Goal: Information Seeking & Learning: Learn about a topic

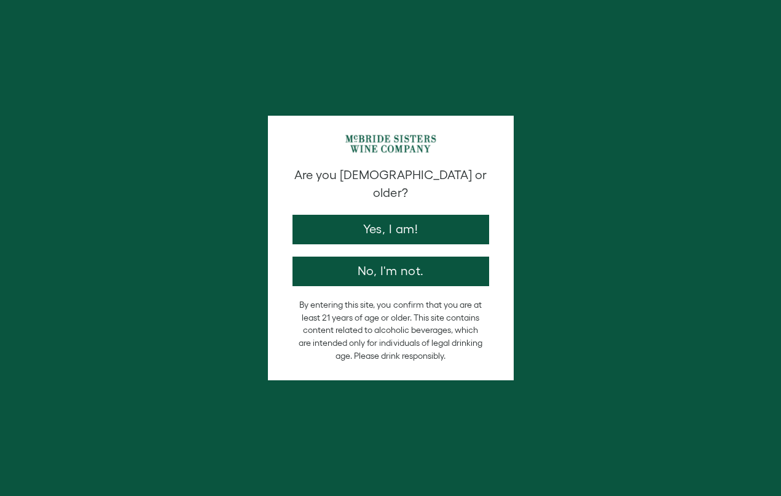
click at [356, 215] on button "Yes, I am!" at bounding box center [391, 230] width 197 height 30
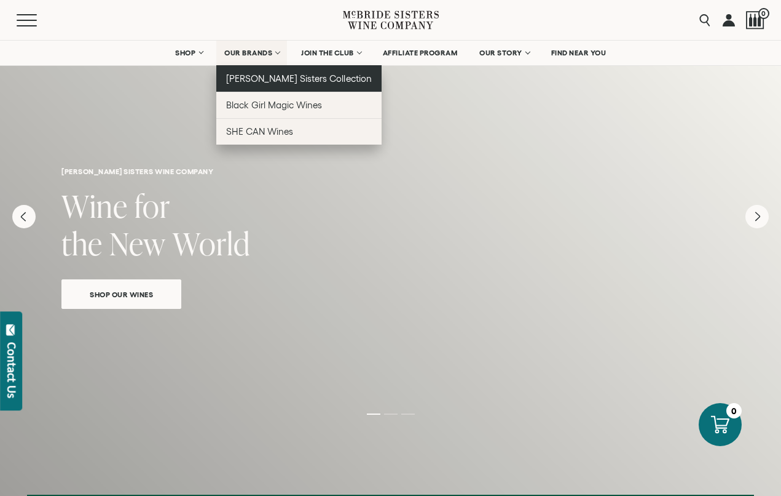
click at [259, 77] on span "[PERSON_NAME] Sisters Collection" at bounding box center [299, 78] width 146 height 10
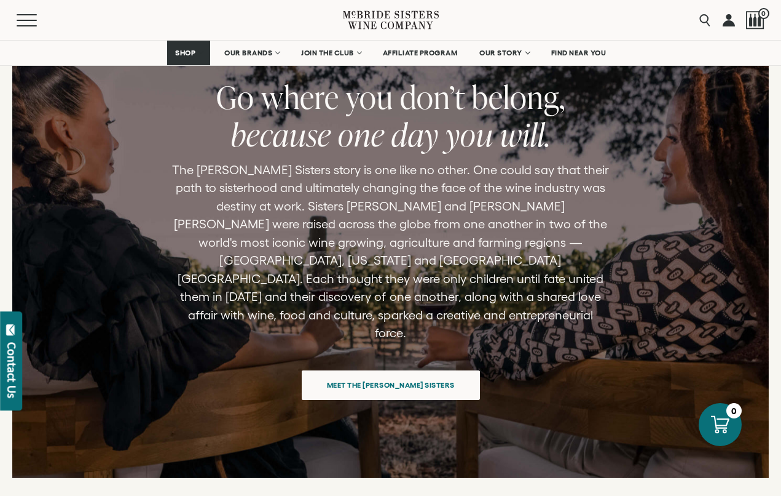
scroll to position [4793, 0]
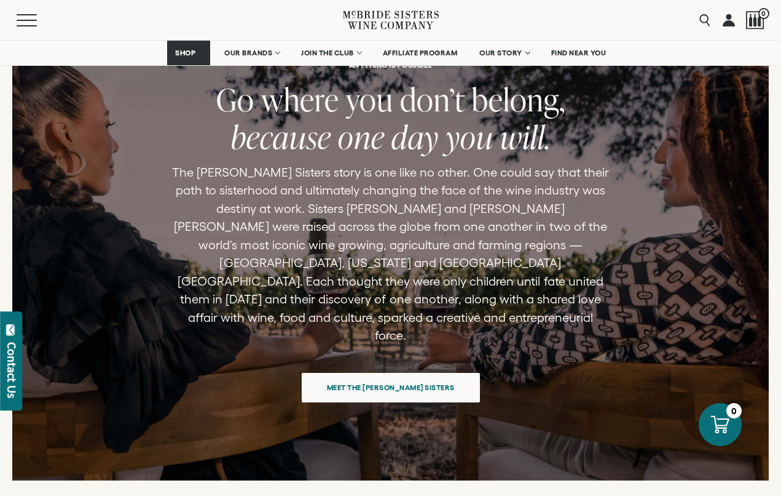
click at [355, 375] on span "Meet the McBride Sisters" at bounding box center [391, 387] width 171 height 24
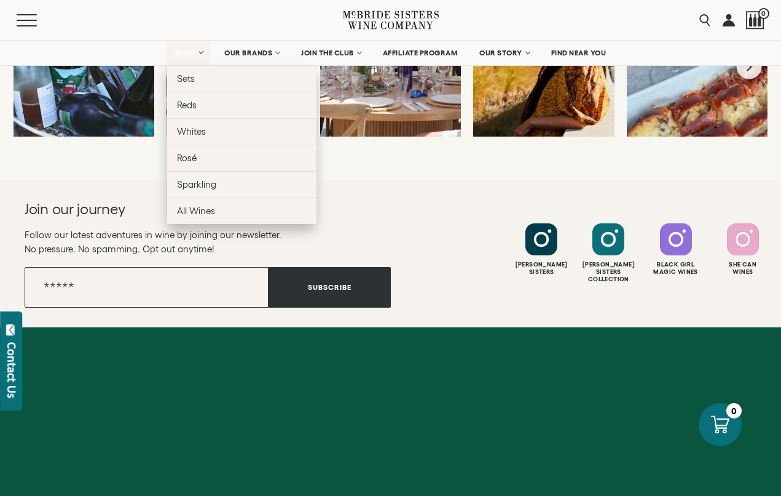
scroll to position [5469, 0]
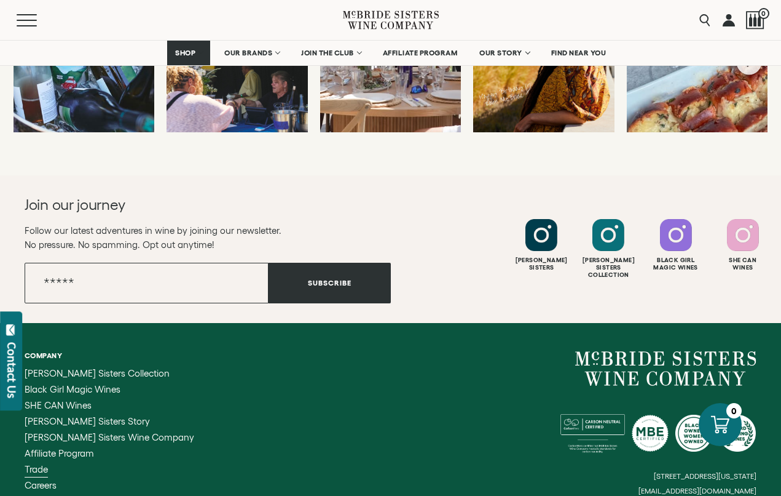
click at [37, 464] on span "Trade" at bounding box center [36, 469] width 23 height 10
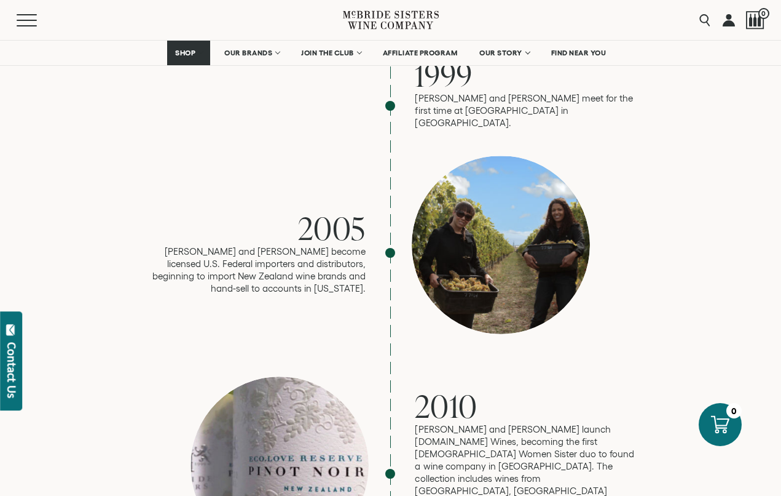
scroll to position [1371, 0]
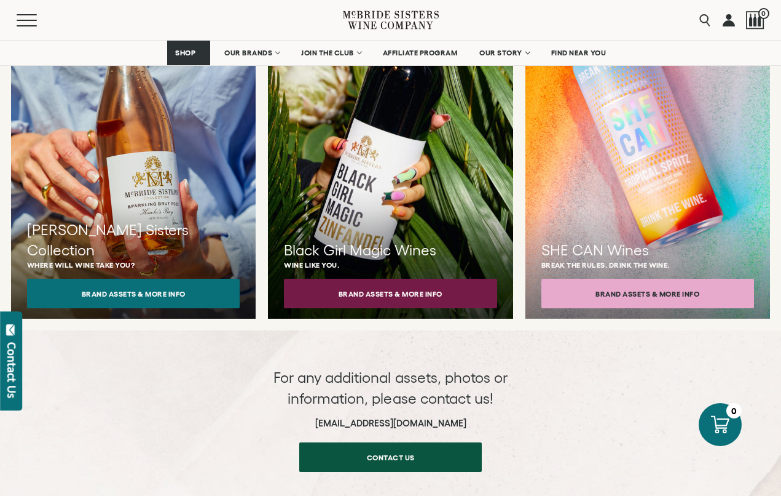
scroll to position [1174, 0]
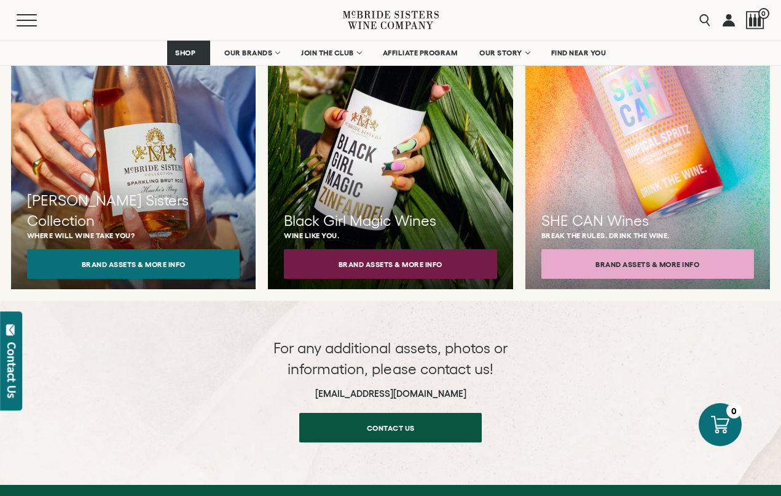
click at [68, 193] on div "[PERSON_NAME] Sisters Collection Where will wine take you? Brand Assets & More …" at bounding box center [133, 119] width 245 height 358
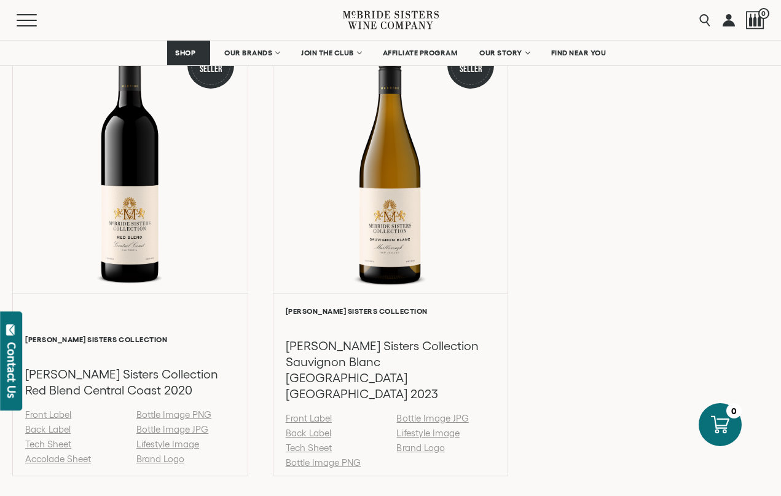
scroll to position [1766, 0]
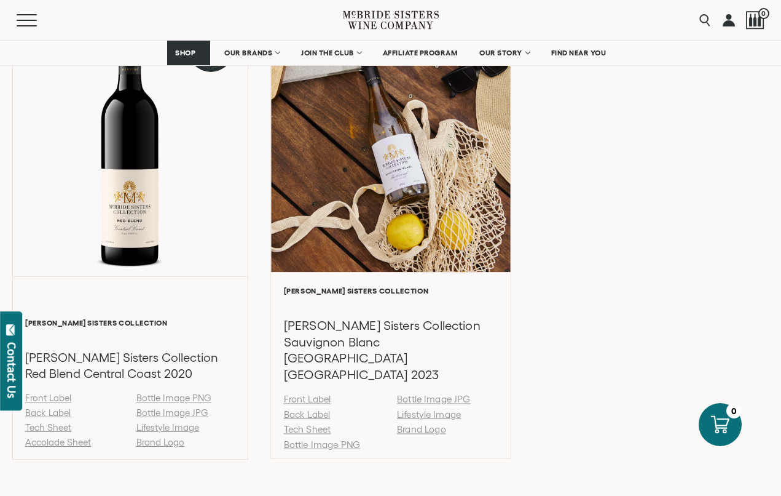
click at [309, 409] on link "Back Label" at bounding box center [306, 414] width 47 height 10
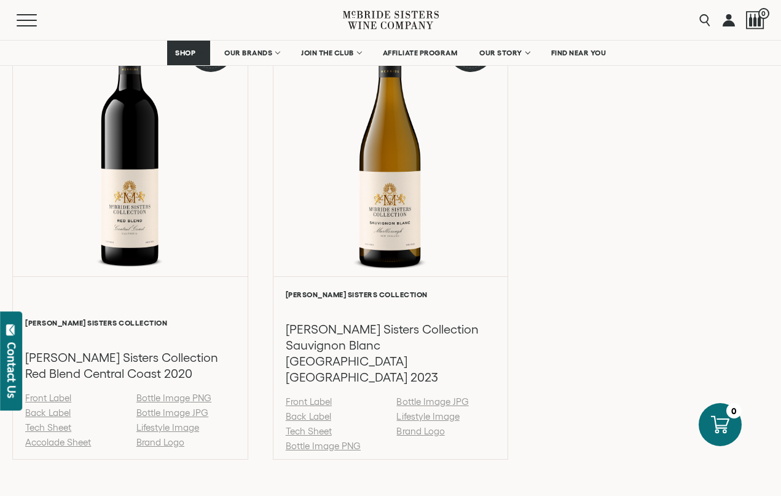
click at [447, 20] on div "Menu Search 0" at bounding box center [390, 20] width 781 height 40
